Goal: Check status: Check status

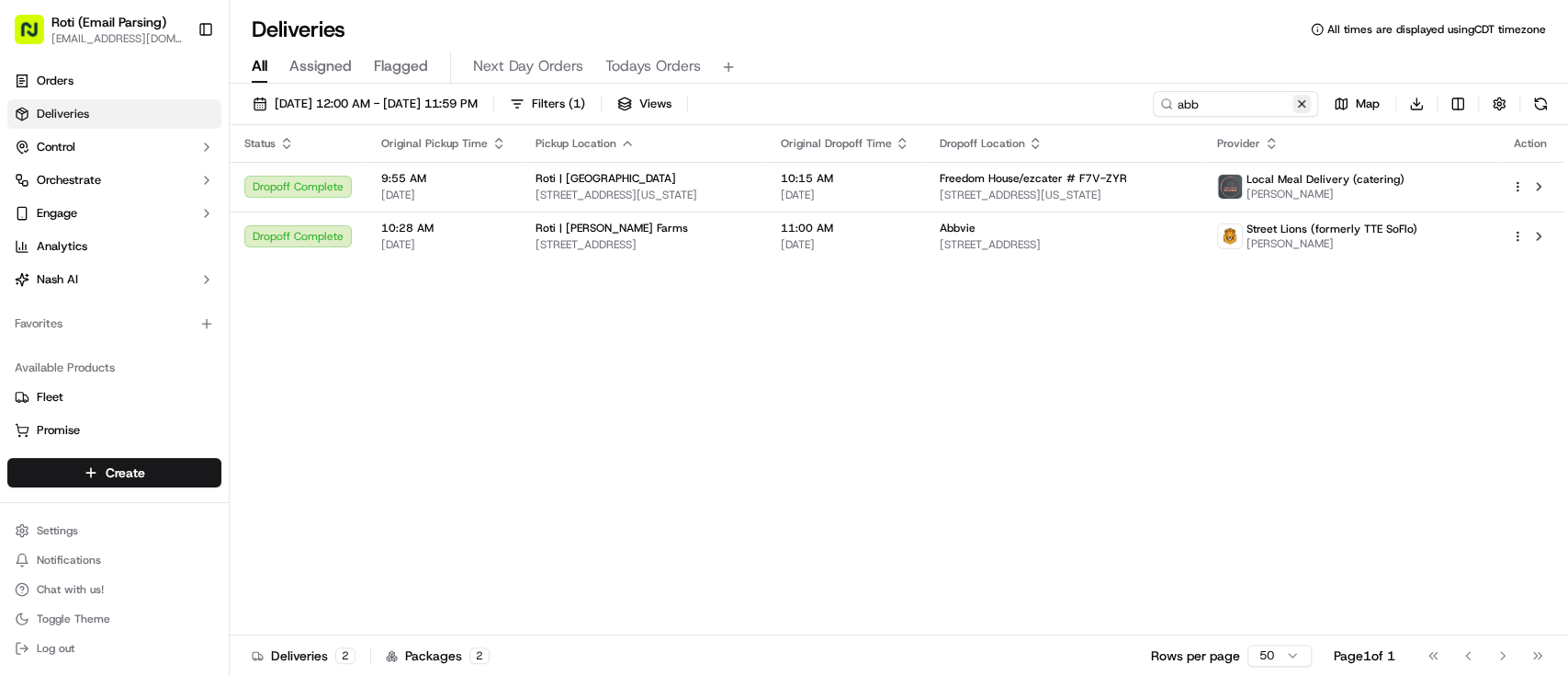
click at [1302, 107] on button at bounding box center [1302, 103] width 19 height 19
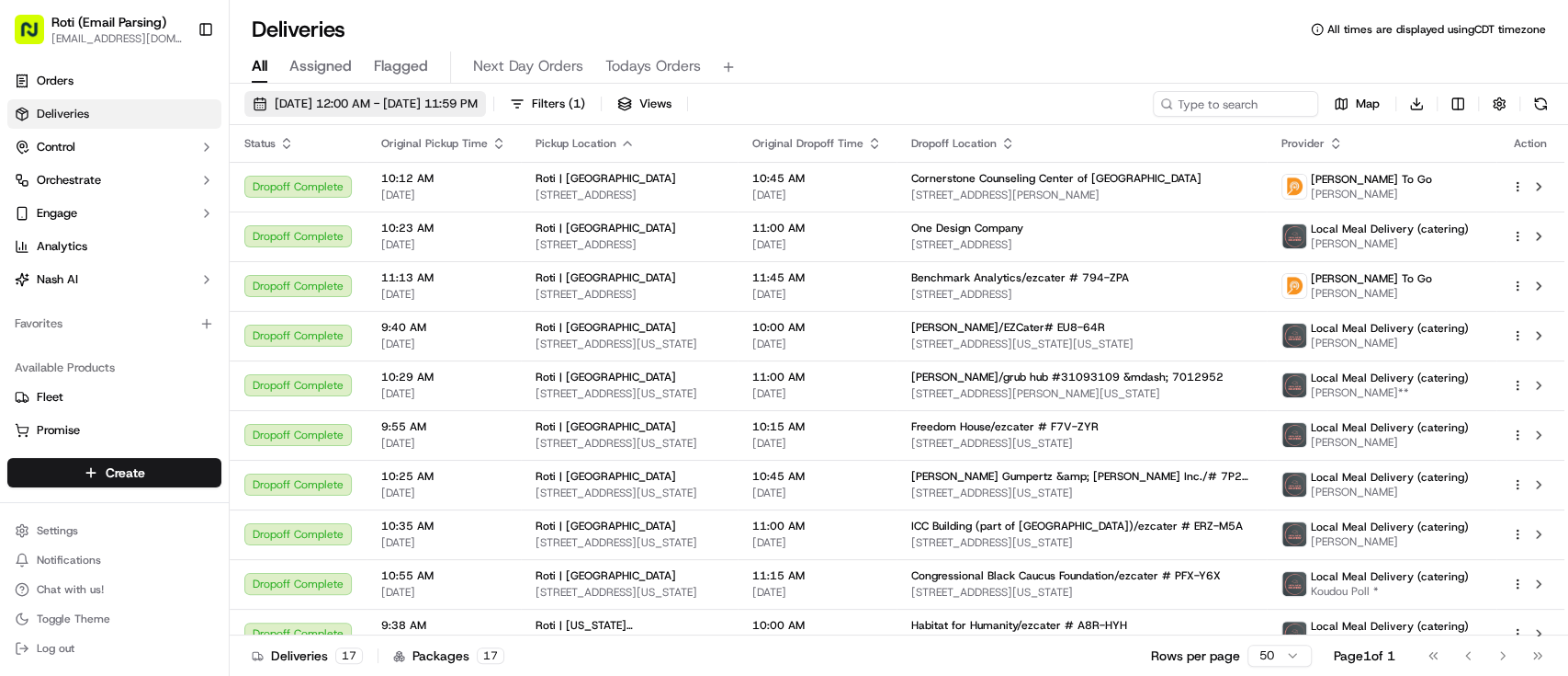
click at [351, 100] on span "[DATE] 12:00 AM - [DATE] 11:59 PM" at bounding box center [376, 103] width 203 height 17
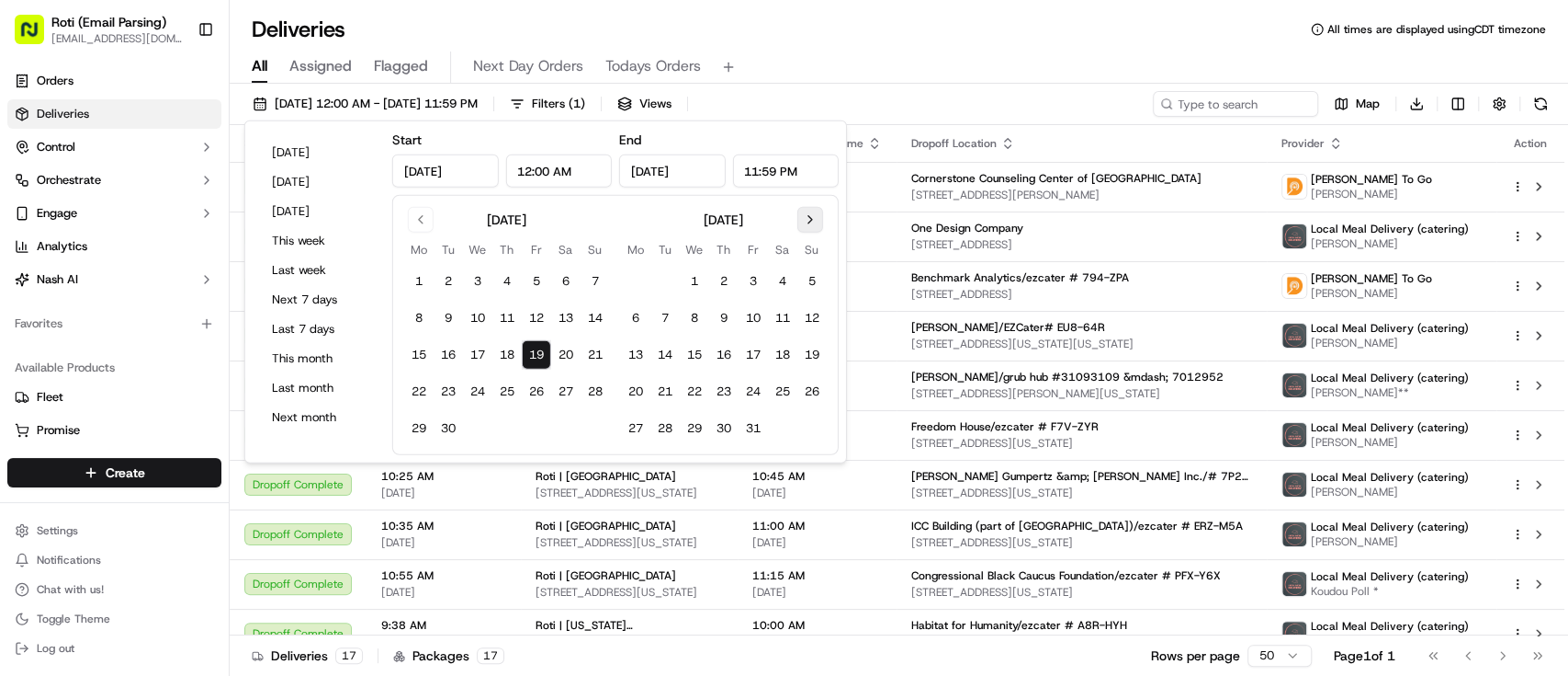
click at [801, 208] on button "Go to next month" at bounding box center [810, 220] width 26 height 26
click at [657, 311] on button "9" at bounding box center [665, 318] width 29 height 29
type input "[DATE]"
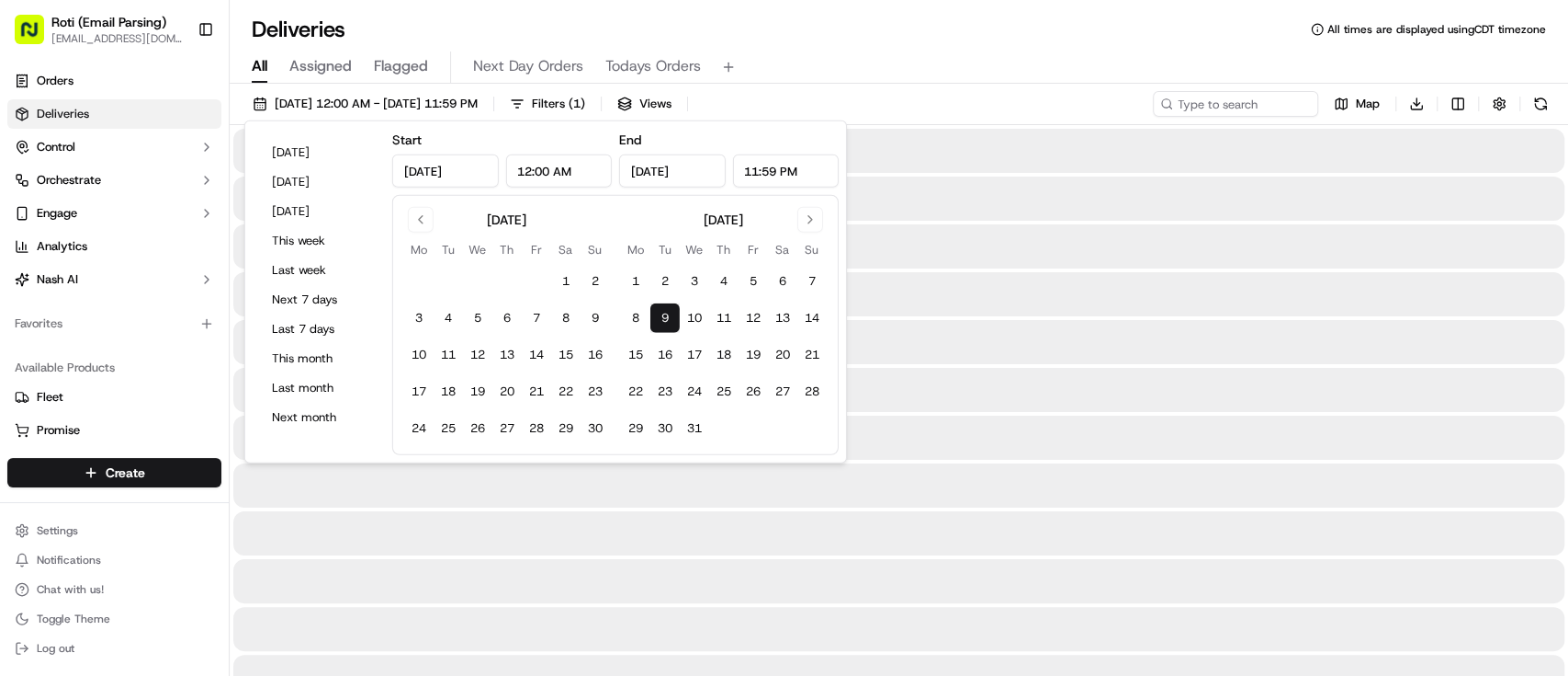
click at [657, 311] on button "9" at bounding box center [665, 318] width 29 height 29
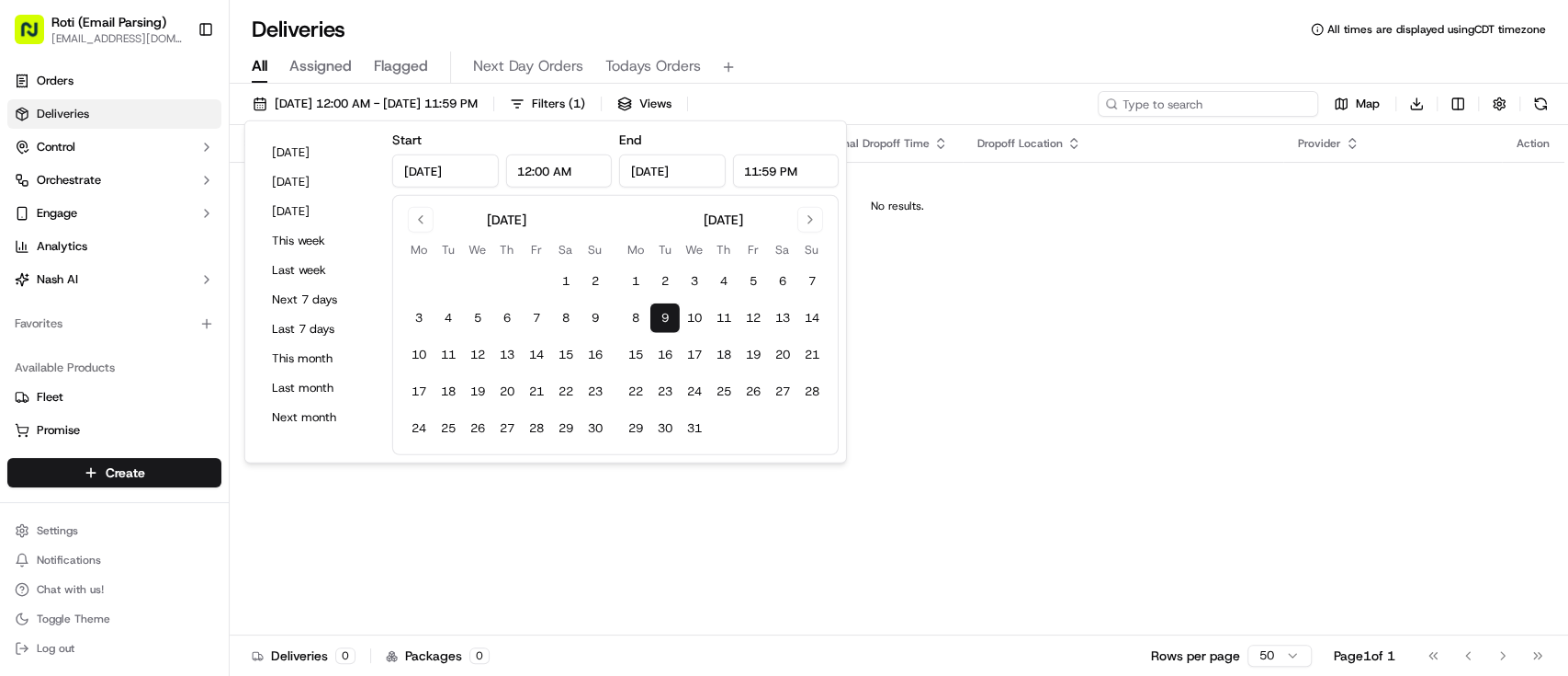
click at [1251, 99] on input at bounding box center [1208, 104] width 221 height 26
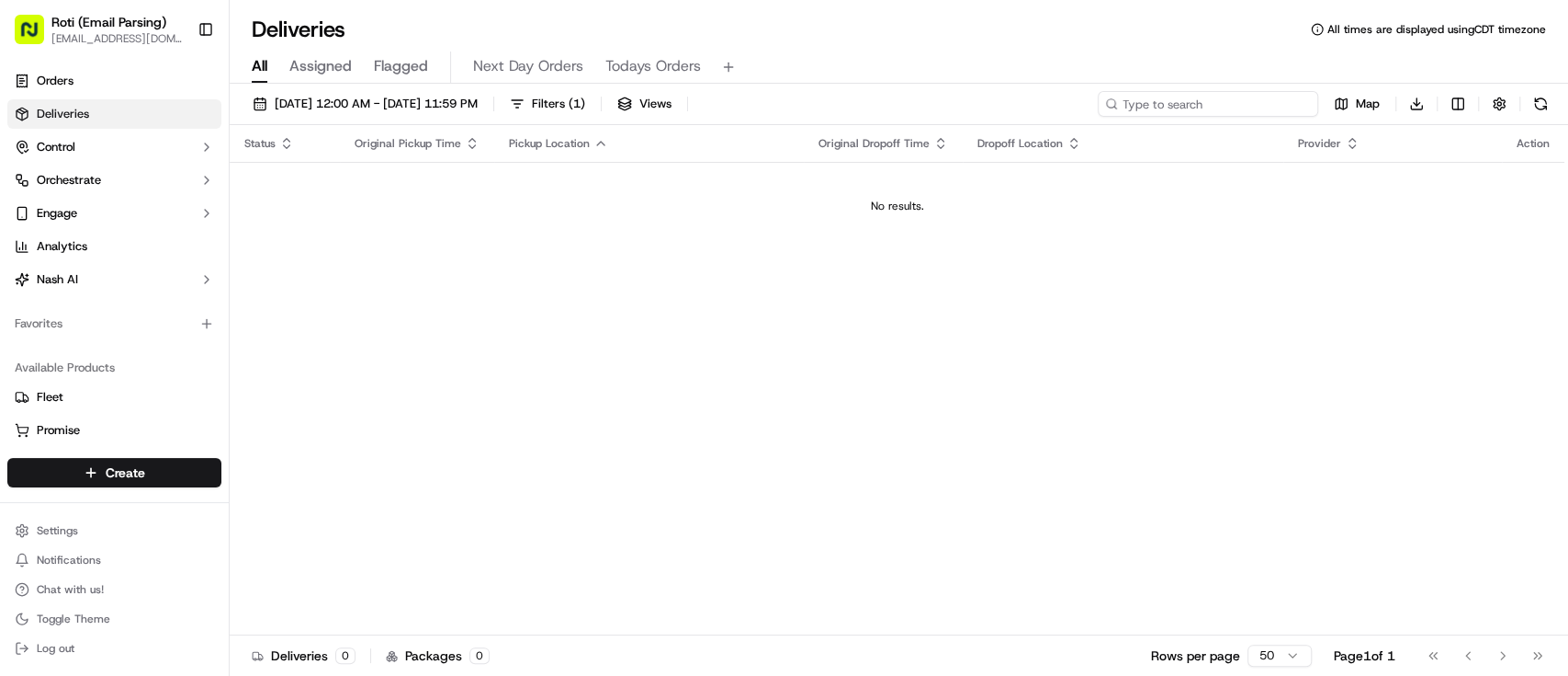
paste input "#RP0-VP"
type input "#RP0-VP"
